Goal: Task Accomplishment & Management: Use online tool/utility

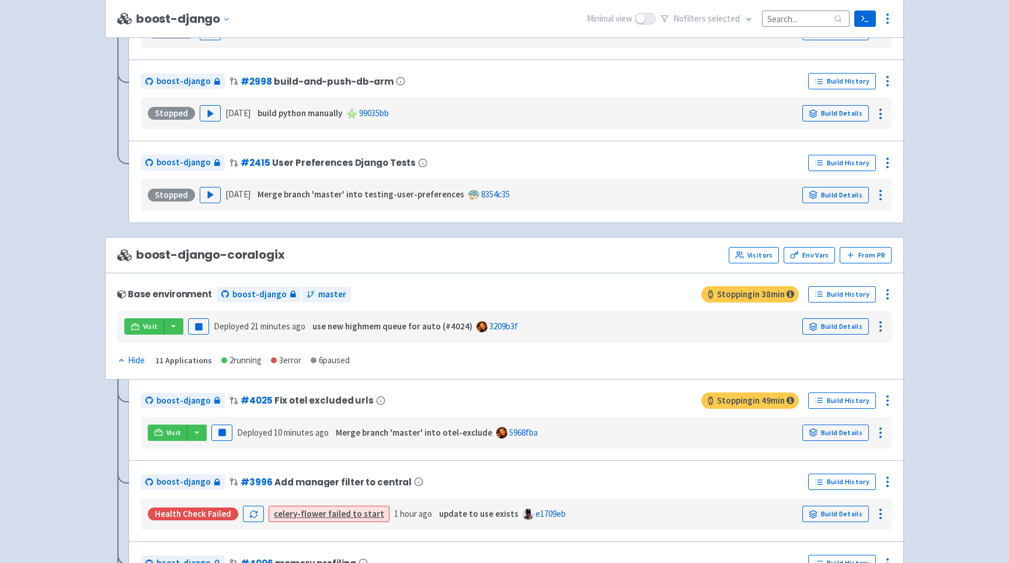
scroll to position [1521, 0]
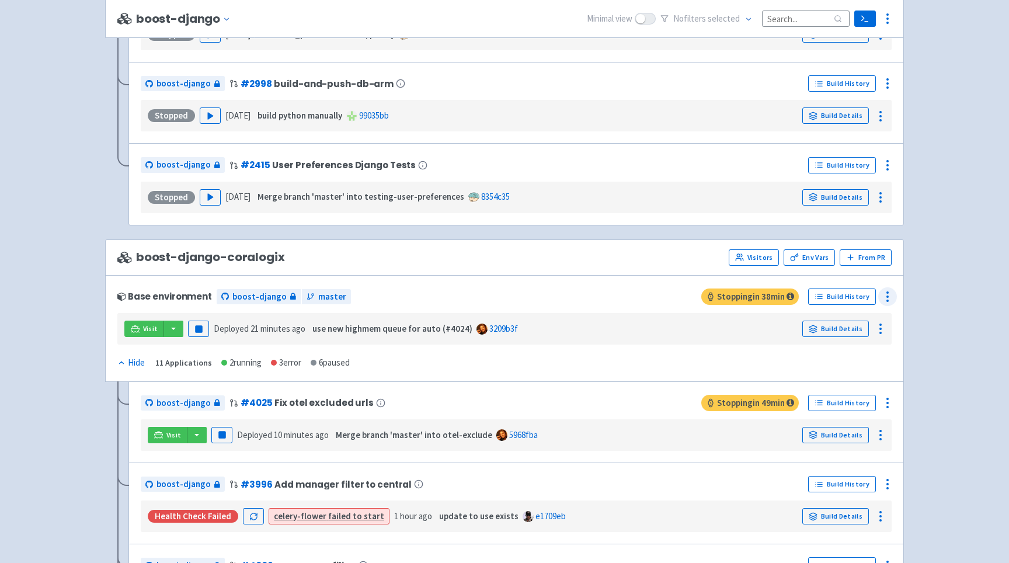
click at [884, 295] on icon at bounding box center [887, 297] width 14 height 14
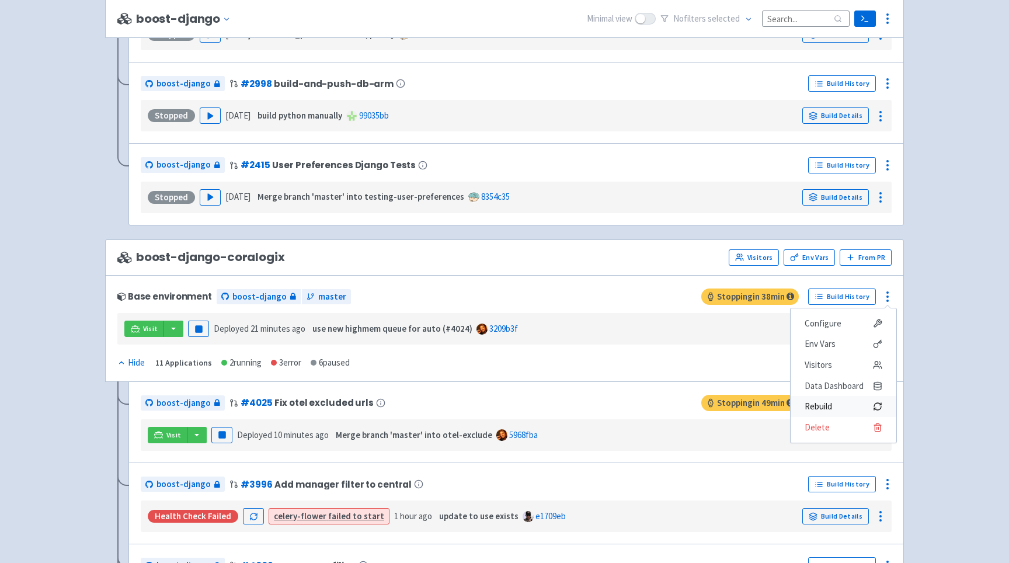
click at [829, 410] on span "Rebuild" at bounding box center [817, 406] width 27 height 16
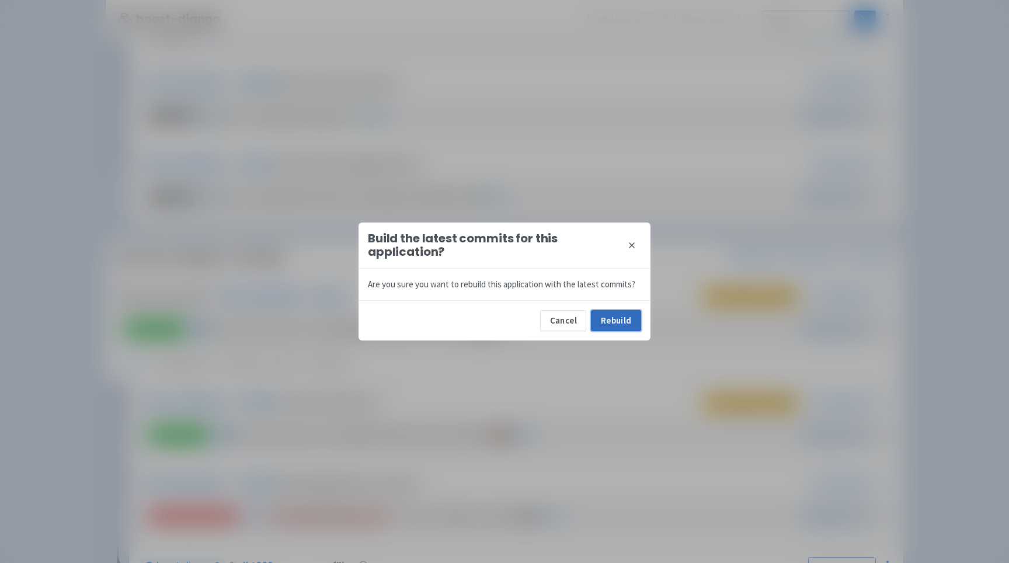
click at [615, 328] on button "Rebuild" at bounding box center [616, 320] width 50 height 21
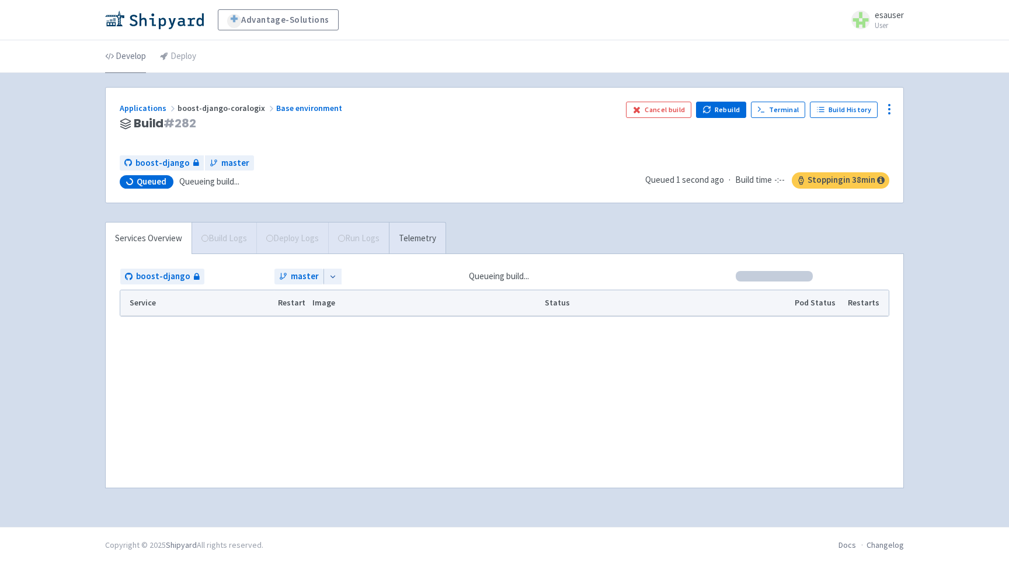
click at [131, 54] on link "Develop" at bounding box center [125, 56] width 41 height 33
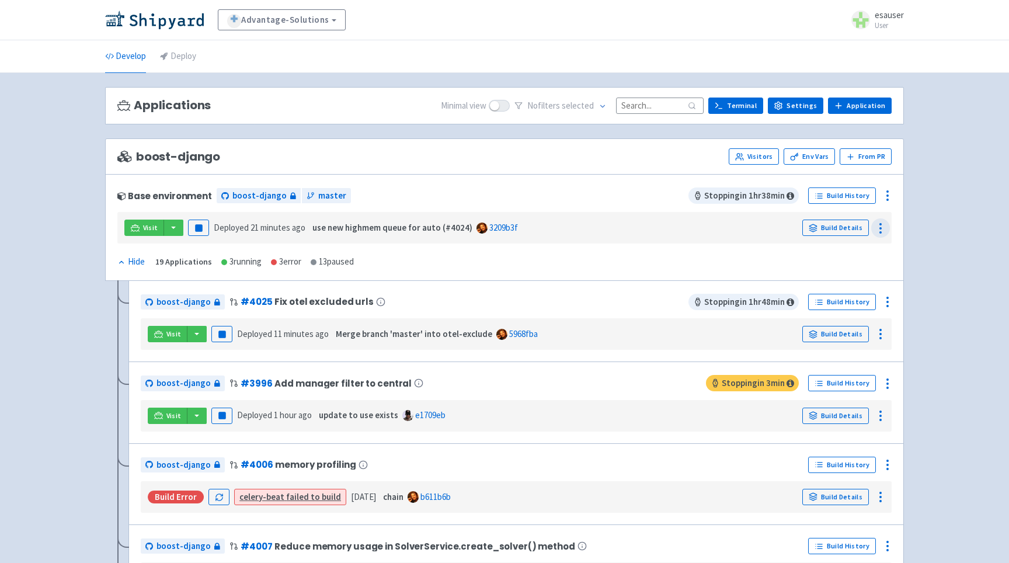
click at [879, 226] on icon at bounding box center [880, 228] width 14 height 14
click at [881, 202] on icon at bounding box center [887, 196] width 14 height 14
click at [851, 308] on span "Rebuild" at bounding box center [843, 306] width 78 height 16
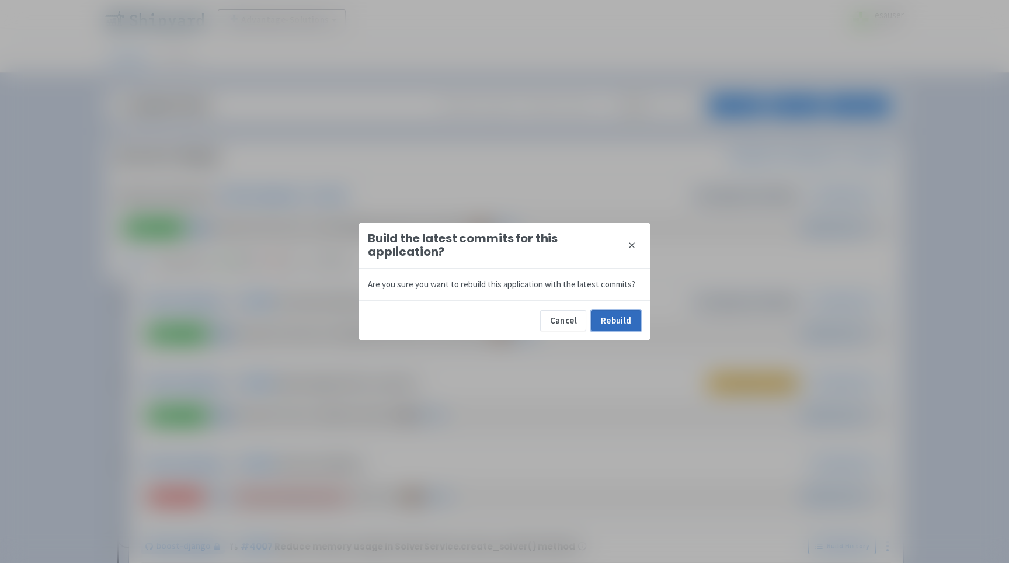
click at [597, 316] on button "Rebuild" at bounding box center [616, 320] width 50 height 21
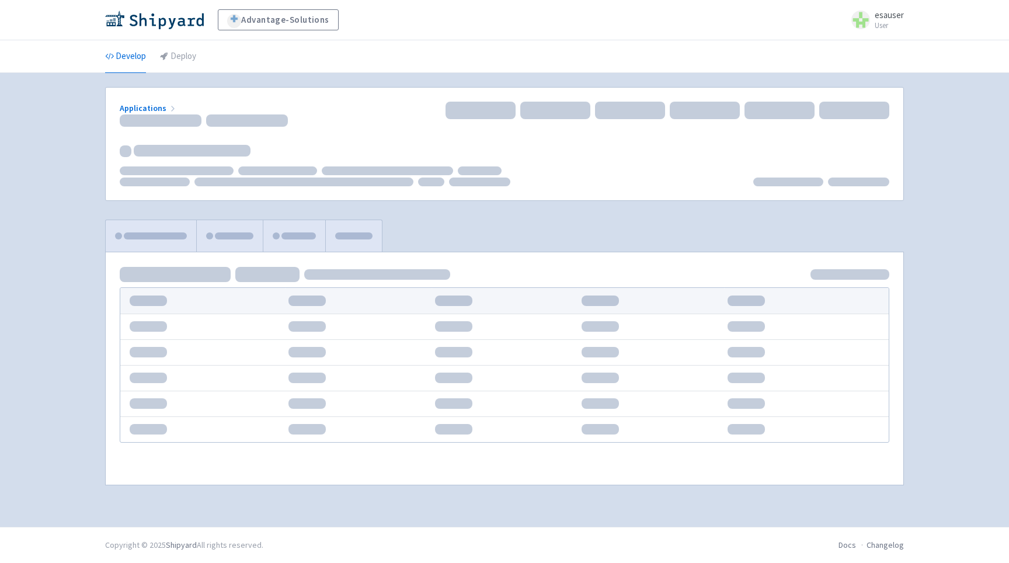
click at [93, 288] on div "Advantage-Solutions esauser User Profile Sign out Develop Deploy" at bounding box center [504, 263] width 1009 height 527
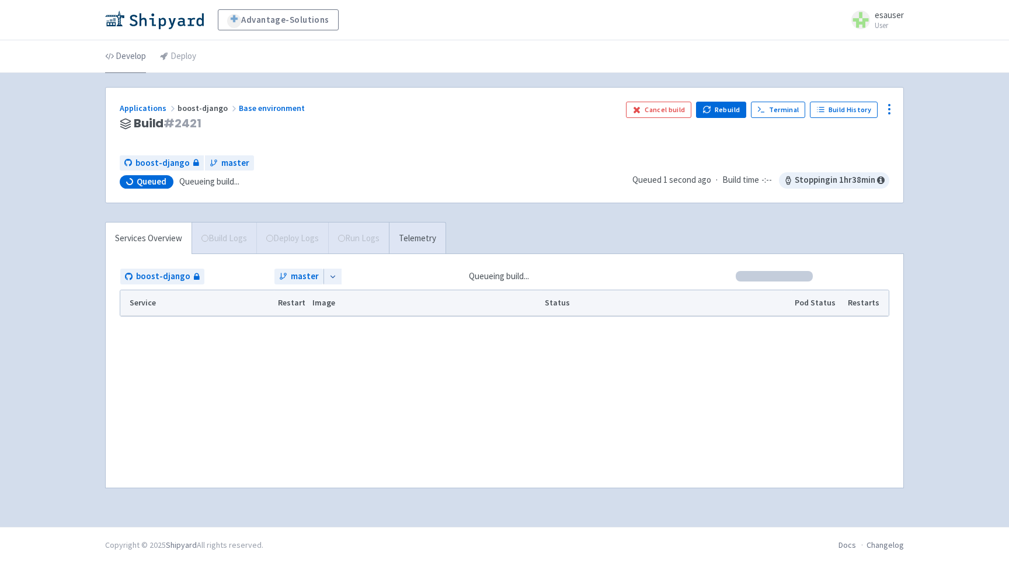
click at [116, 61] on link "Develop" at bounding box center [125, 56] width 41 height 33
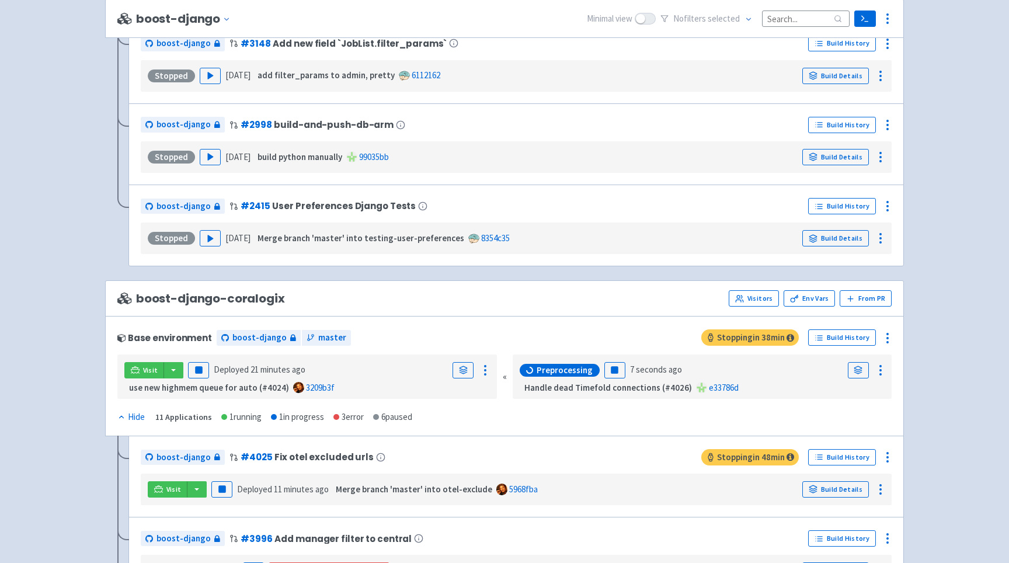
scroll to position [1490, 0]
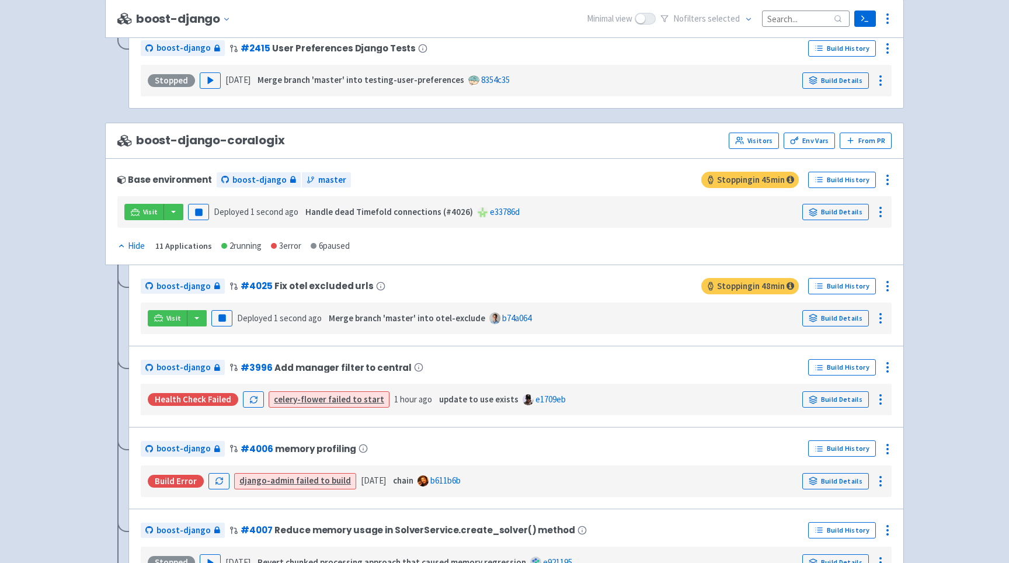
scroll to position [1625, 0]
